Goal: Participate in discussion

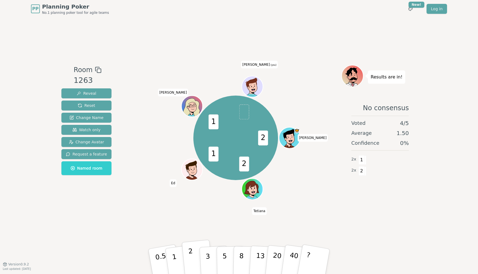
click at [192, 252] on button "2" at bounding box center [198, 262] width 32 height 44
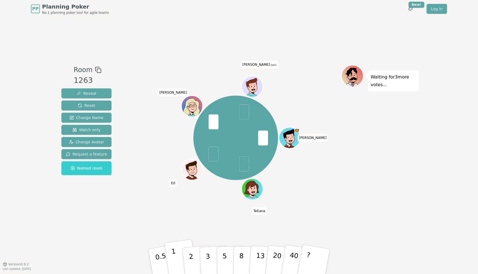
click at [173, 258] on p "1" at bounding box center [175, 263] width 8 height 30
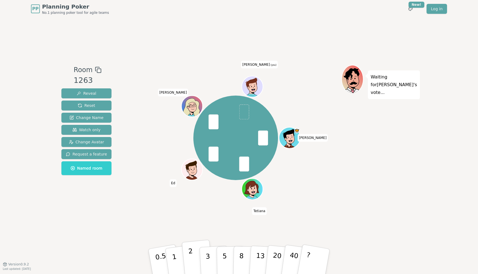
click at [196, 256] on button "2" at bounding box center [198, 262] width 32 height 44
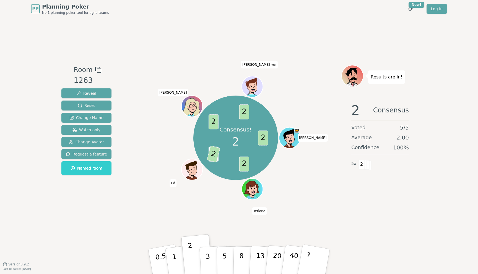
click at [320, 46] on div "Room 1263 Reveal Reset Change Name Watch only Change Avatar Request a feature N…" at bounding box center [239, 141] width 360 height 247
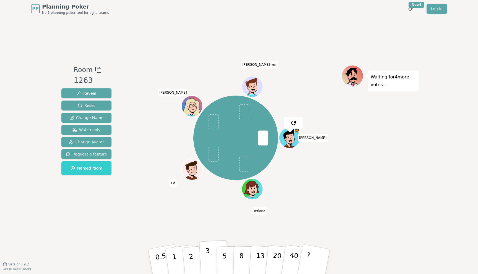
click at [209, 257] on p "3" at bounding box center [208, 262] width 6 height 30
click at [190, 258] on p "2" at bounding box center [191, 263] width 7 height 30
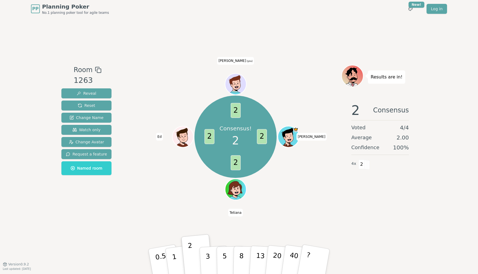
click at [295, 31] on div "Room 1263 Reveal Reset Change Name Watch only Change Avatar Request a feature N…" at bounding box center [239, 141] width 360 height 247
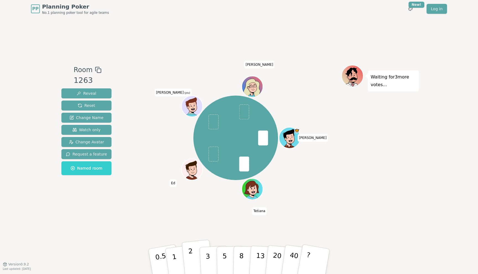
click at [189, 257] on p "2" at bounding box center [191, 263] width 7 height 30
click at [177, 258] on button "1" at bounding box center [180, 262] width 33 height 45
click at [169, 239] on div "Room 1263 Reveal Reset Change Name Watch only Change Avatar Request a feature N…" at bounding box center [239, 141] width 360 height 247
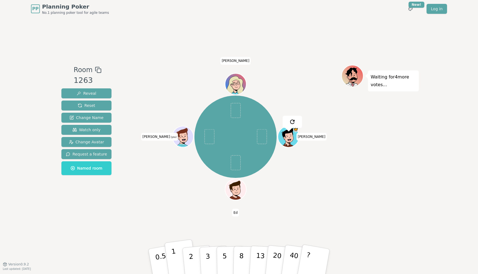
click at [175, 257] on button "1" at bounding box center [180, 262] width 33 height 45
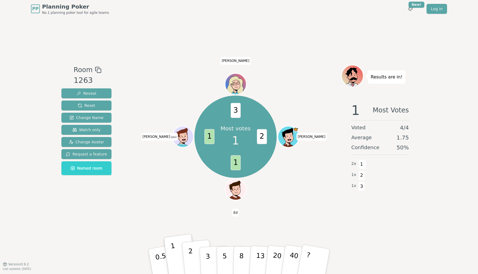
click at [187, 259] on button "2" at bounding box center [198, 262] width 32 height 44
